Goal: Navigation & Orientation: Understand site structure

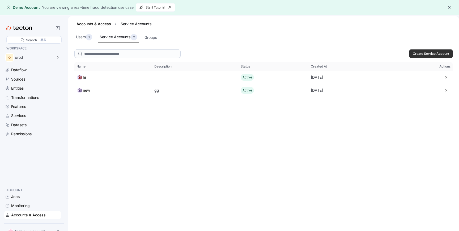
click at [36, 213] on div "Accounts & Access" at bounding box center [28, 215] width 35 height 6
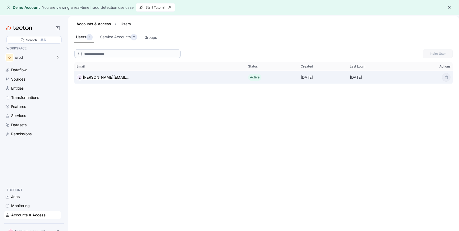
click at [89, 78] on div "[PERSON_NAME][EMAIL_ADDRESS][PERSON_NAME][DOMAIN_NAME]" at bounding box center [106, 77] width 47 height 6
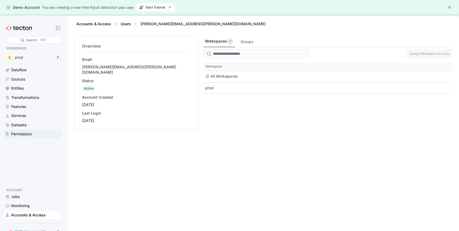
click at [32, 133] on div "Permissions" at bounding box center [21, 134] width 20 height 6
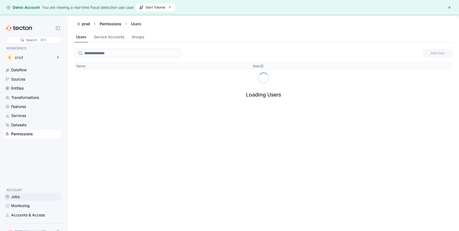
click at [21, 198] on div "Jobs" at bounding box center [35, 197] width 49 height 6
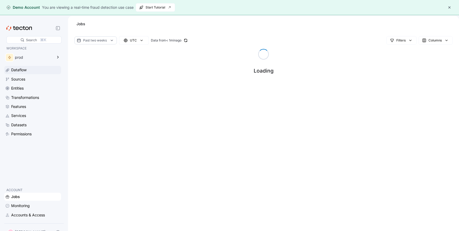
click at [25, 74] on div "Dataflow" at bounding box center [32, 70] width 57 height 8
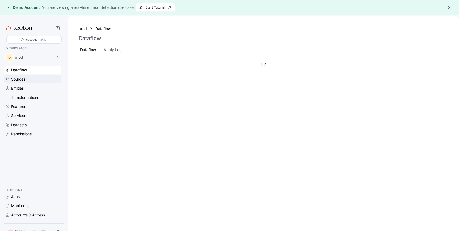
click at [25, 79] on div "Sources" at bounding box center [18, 79] width 14 height 6
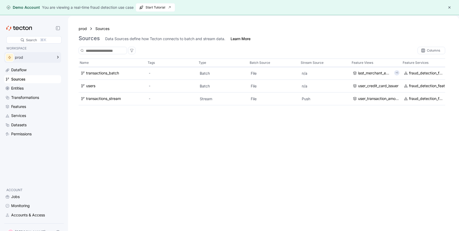
click at [36, 57] on div "prod" at bounding box center [34, 58] width 38 height 4
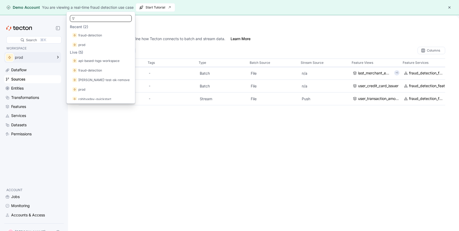
click at [210, 151] on div "Name Tags Type Batch Source Stream Source Feature Views Feature Services Last U…" at bounding box center [262, 149] width 367 height 183
